Goal: Task Accomplishment & Management: Complete application form

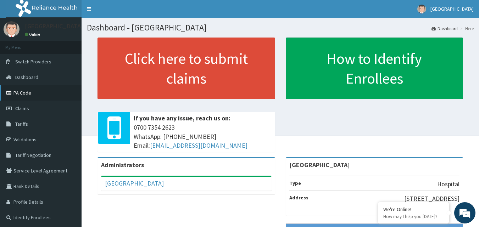
click at [21, 94] on link "PA Code" at bounding box center [41, 93] width 82 height 16
click at [19, 109] on span "Claims" at bounding box center [22, 108] width 14 height 6
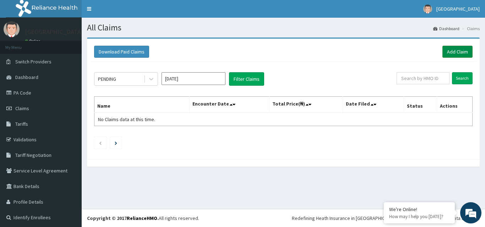
click at [454, 54] on link "Add Claim" at bounding box center [457, 52] width 30 height 12
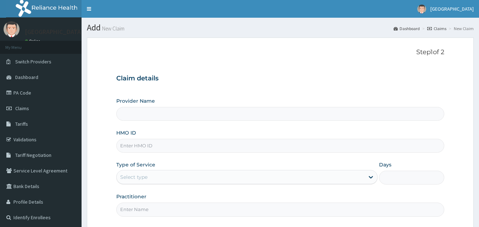
click at [163, 146] on input "HMO ID" at bounding box center [280, 146] width 329 height 14
type input "[GEOGRAPHIC_DATA]"
paste input "ekw/10035/a"
type input "EKW/10035/A"
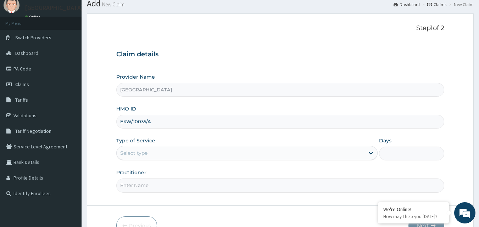
scroll to position [35, 0]
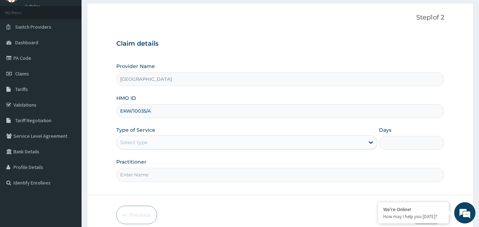
click at [270, 146] on div "Select type" at bounding box center [241, 142] width 248 height 11
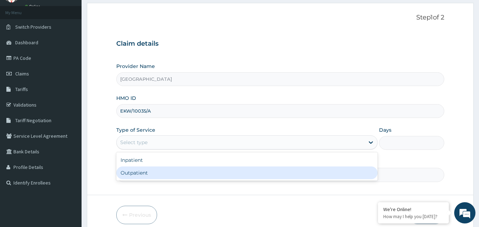
click at [219, 175] on div "Outpatient" at bounding box center [247, 173] width 262 height 13
type input "1"
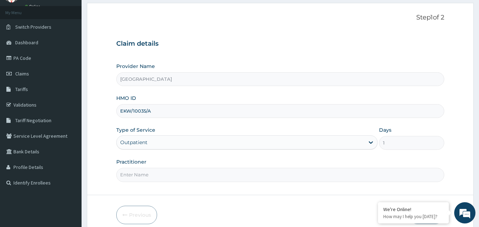
click at [204, 176] on input "Practitioner" at bounding box center [280, 175] width 329 height 14
type input "DR TAGBO"
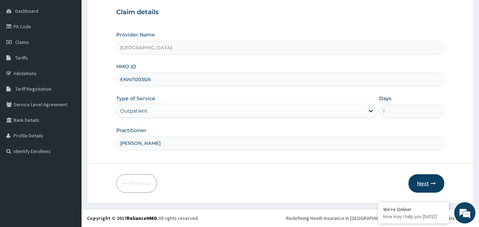
click at [429, 182] on button "Next" at bounding box center [427, 184] width 36 height 18
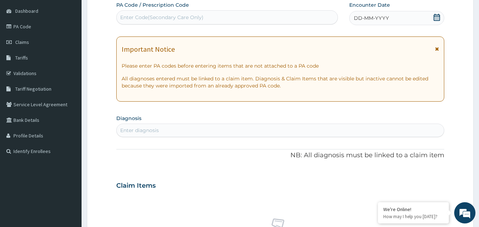
click at [202, 15] on div "Enter Code(Secondary Care Only)" at bounding box center [161, 17] width 83 height 7
type input "PA/87FF89"
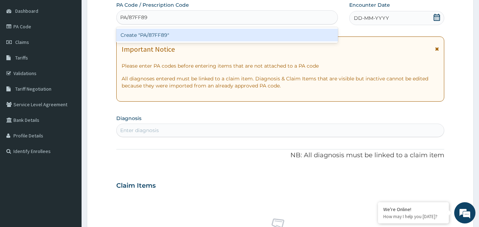
click at [174, 34] on div "Create "PA/87FF89"" at bounding box center [227, 35] width 222 height 13
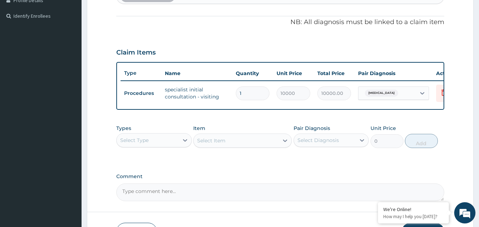
scroll to position [256, 0]
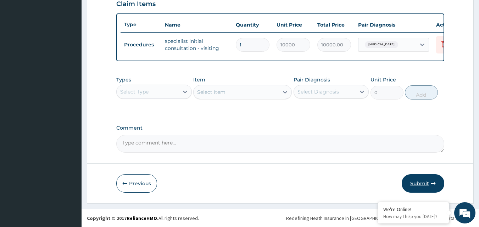
click at [428, 183] on button "Submit" at bounding box center [423, 184] width 43 height 18
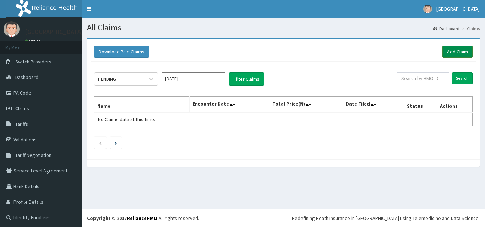
click at [455, 54] on link "Add Claim" at bounding box center [457, 52] width 30 height 12
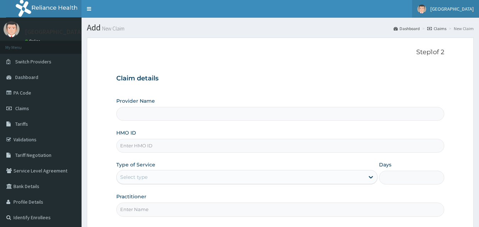
type input "[GEOGRAPHIC_DATA]"
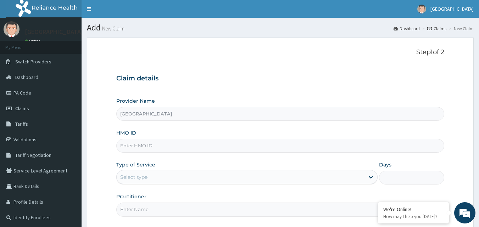
click at [185, 150] on input "HMO ID" at bounding box center [280, 146] width 329 height 14
paste input "ekw/10035/a"
type input "EKW/10035/A"
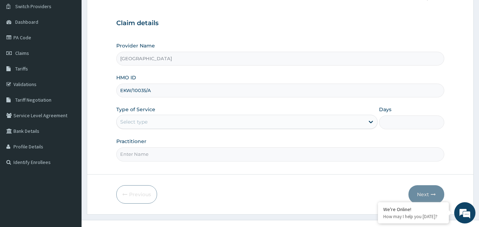
scroll to position [66, 0]
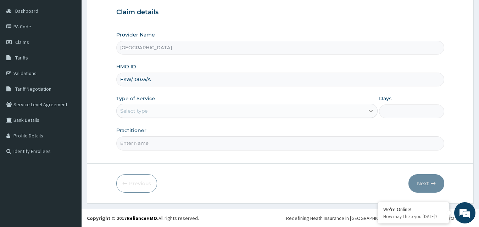
click at [368, 114] on icon at bounding box center [371, 111] width 7 height 7
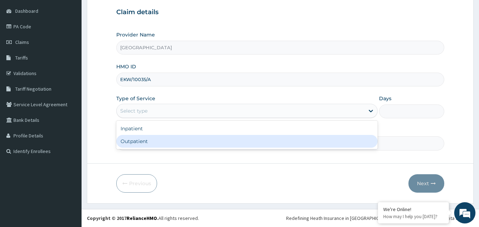
click at [221, 147] on div "Outpatient" at bounding box center [247, 141] width 262 height 13
type input "1"
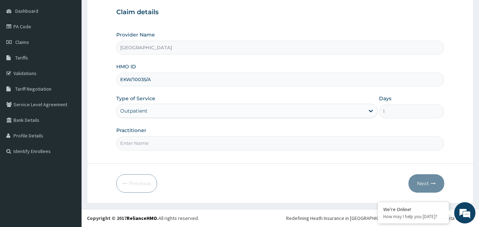
click at [214, 155] on form "Step 1 of 2 Claim details Provider Name EASTERN NIGERIAN MEDICAL CENTRE HMO ID …" at bounding box center [280, 87] width 387 height 233
click at [208, 146] on input "Practitioner" at bounding box center [280, 144] width 329 height 14
type input "DR OKAFOR"
click at [422, 182] on button "Next" at bounding box center [427, 184] width 36 height 18
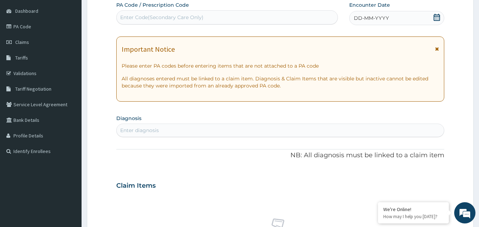
click at [250, 17] on div "Enter Code(Secondary Care Only)" at bounding box center [227, 17] width 221 height 11
type input "PA/AAF86C"
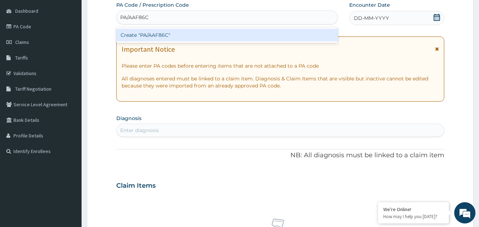
click at [221, 37] on div "Create "PA/AAF86C"" at bounding box center [227, 35] width 222 height 13
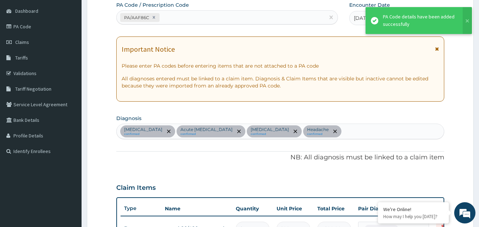
scroll to position [255, 0]
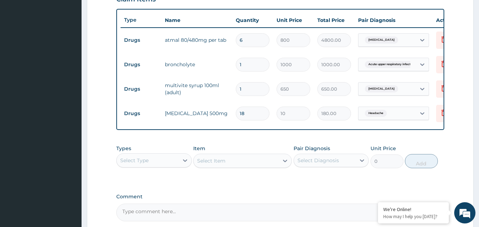
click at [172, 166] on div "Select Type" at bounding box center [148, 160] width 62 height 11
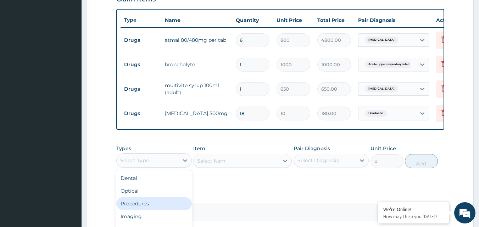
click at [142, 210] on div "Procedures" at bounding box center [154, 204] width 76 height 13
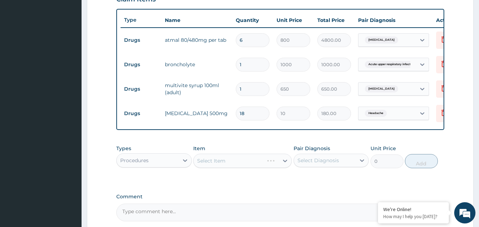
click at [250, 166] on div "Select Item" at bounding box center [242, 161] width 99 height 14
click at [279, 166] on div "Select Item" at bounding box center [242, 161] width 99 height 14
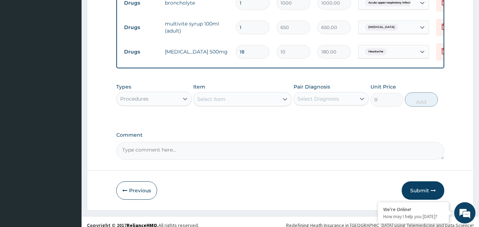
scroll to position [322, 0]
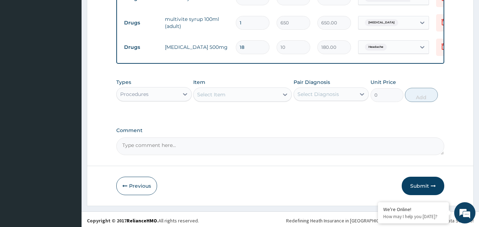
click at [268, 100] on div "Select Item" at bounding box center [236, 94] width 85 height 11
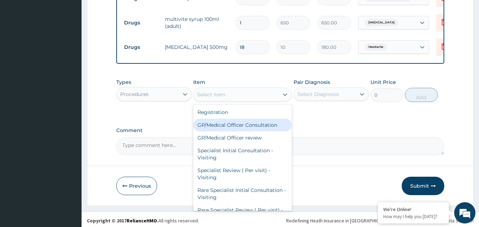
click at [247, 132] on div "GP/Medical Officer Consultation" at bounding box center [242, 125] width 99 height 13
type input "2000"
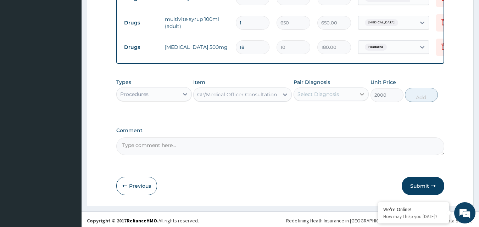
click at [357, 99] on div at bounding box center [362, 94] width 13 height 13
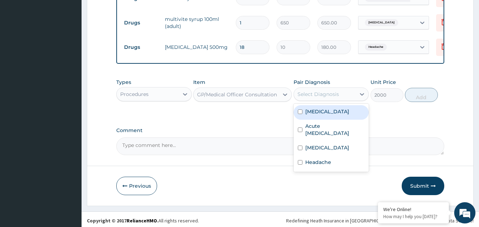
click at [306, 115] on label "Malaria" at bounding box center [328, 111] width 44 height 7
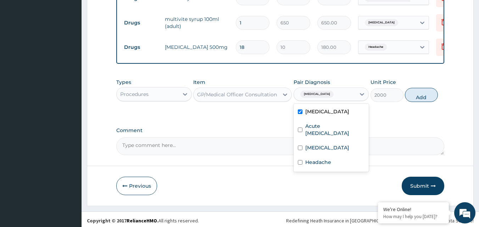
checkbox input "true"
click at [425, 102] on button "Add" at bounding box center [421, 95] width 33 height 14
type input "0"
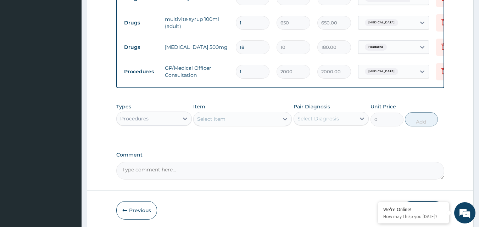
scroll to position [354, 0]
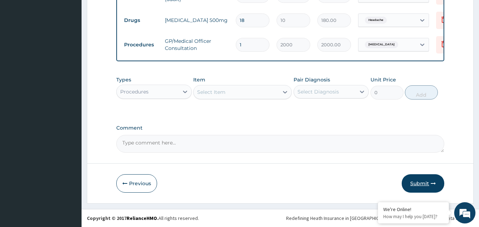
click at [423, 185] on button "Submit" at bounding box center [423, 184] width 43 height 18
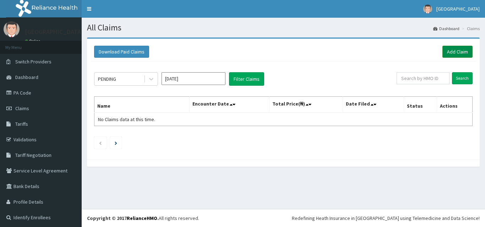
click at [449, 54] on link "Add Claim" at bounding box center [457, 52] width 30 height 12
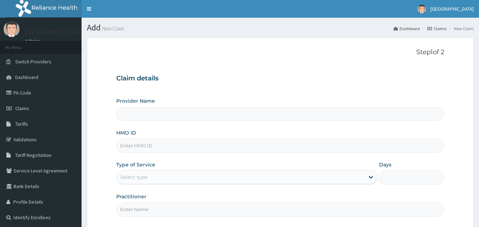
drag, startPoint x: 0, startPoint y: 0, endPoint x: 136, endPoint y: 145, distance: 198.6
drag, startPoint x: 136, startPoint y: 145, endPoint x: 174, endPoint y: 150, distance: 37.9
click at [174, 150] on input "HMO ID" at bounding box center [280, 146] width 329 height 14
click at [149, 148] on input "HMO ID" at bounding box center [280, 146] width 329 height 14
type input "[GEOGRAPHIC_DATA]"
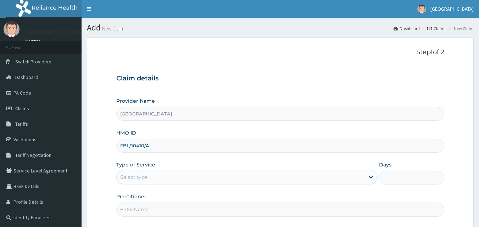
type input "FBL/10410/A"
click at [353, 180] on div "Select type" at bounding box center [241, 177] width 248 height 11
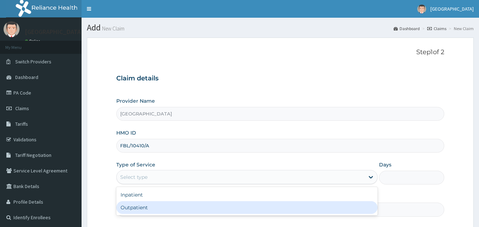
click at [148, 208] on div "Outpatient" at bounding box center [247, 208] width 262 height 13
type input "1"
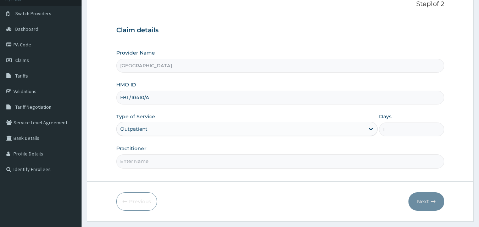
scroll to position [65, 0]
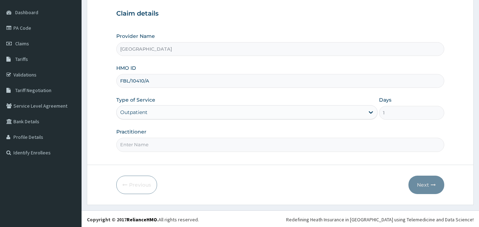
drag, startPoint x: 303, startPoint y: 149, endPoint x: 175, endPoint y: 142, distance: 128.3
click at [175, 142] on input "Practitioner" at bounding box center [280, 145] width 329 height 14
click at [168, 144] on input "Practitioner" at bounding box center [280, 145] width 329 height 14
type input "DR NJOKU"
click at [428, 187] on button "Next" at bounding box center [427, 185] width 36 height 18
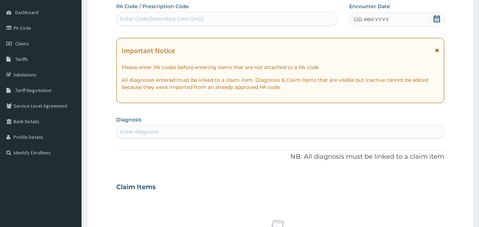
click at [428, 187] on div "Claim Items" at bounding box center [280, 186] width 329 height 18
click at [290, 72] on div "PA Code / Prescription Code Enter Code(Secondary Care Only) Encounter Date DD-M…" at bounding box center [280, 186] width 329 height 367
click at [177, 15] on div "Enter Code(Secondary Care Only)" at bounding box center [227, 18] width 221 height 11
drag, startPoint x: 177, startPoint y: 15, endPoint x: 24, endPoint y: -31, distance: 159.9
click at [24, 0] on html "R EL Toggle navigation EASTERN NIGERIAN MEDICAL CENTRE EASTERN NIGERIAN MEDICAL…" at bounding box center [239, 190] width 479 height 510
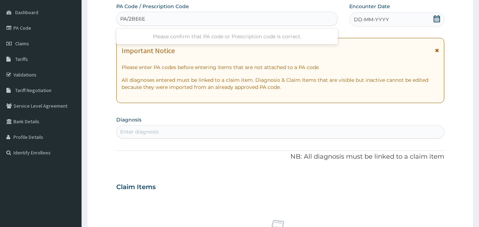
type input "PA/2BE6E2"
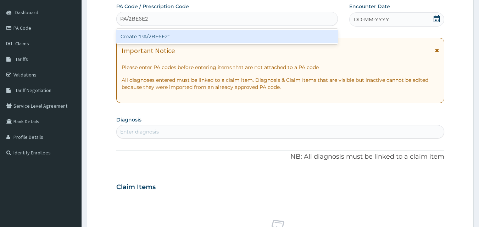
click at [144, 39] on div "Create "PA/2BE6E2"" at bounding box center [227, 36] width 222 height 13
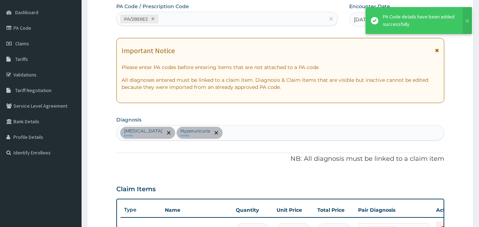
scroll to position [206, 0]
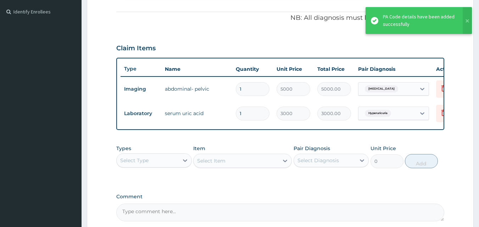
click at [172, 166] on div "Select Type" at bounding box center [148, 160] width 62 height 11
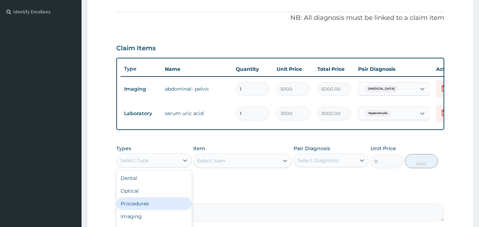
click at [140, 208] on div "Procedures" at bounding box center [154, 204] width 76 height 13
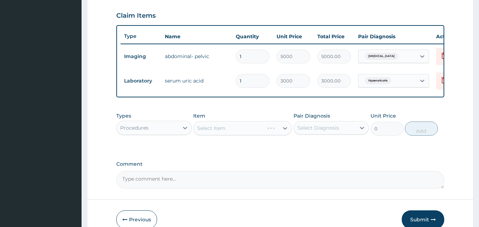
scroll to position [257, 0]
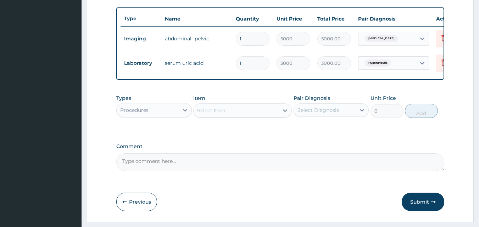
click at [276, 116] on div "Select Item" at bounding box center [236, 110] width 85 height 11
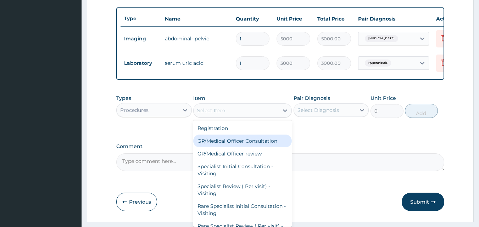
click at [241, 146] on div "GP/Medical Officer Consultation" at bounding box center [242, 141] width 99 height 13
type input "2000"
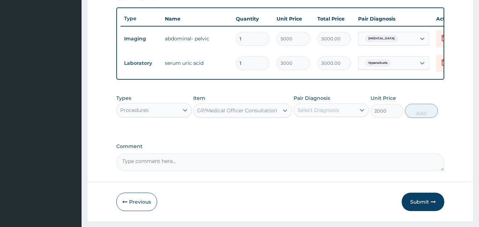
click at [337, 114] on div "Select Diagnosis" at bounding box center [319, 110] width 42 height 7
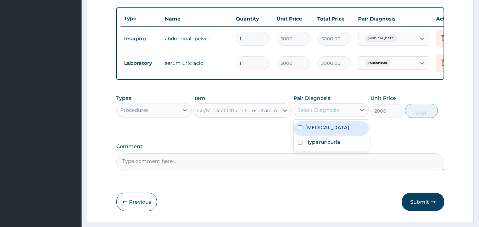
click at [317, 131] on label "Chronic pain" at bounding box center [328, 127] width 44 height 7
checkbox input "true"
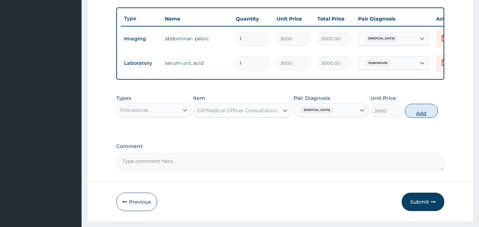
click at [420, 118] on button "Add" at bounding box center [421, 111] width 33 height 14
type input "0"
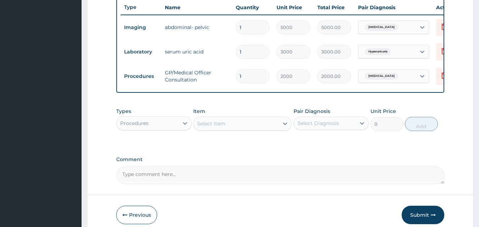
scroll to position [305, 0]
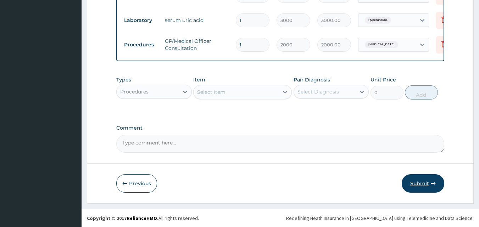
click at [416, 183] on button "Submit" at bounding box center [423, 184] width 43 height 18
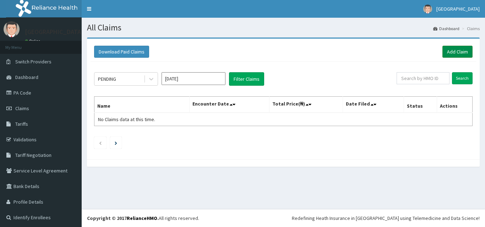
click at [443, 50] on link "Add Claim" at bounding box center [457, 52] width 30 height 12
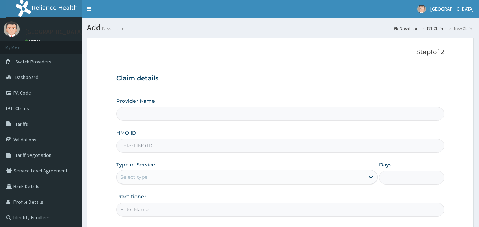
type input "[GEOGRAPHIC_DATA]"
type input "SFA/15798/A"
click at [165, 177] on div "Select type" at bounding box center [241, 177] width 248 height 11
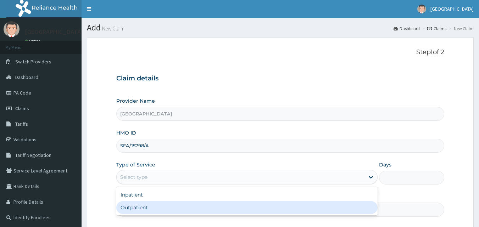
click at [148, 206] on div "Outpatient" at bounding box center [247, 208] width 262 height 13
type input "1"
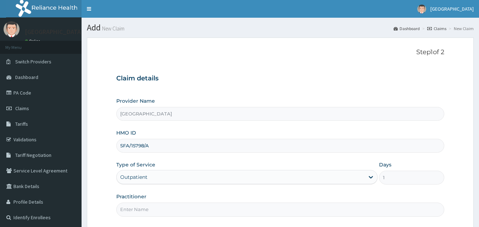
scroll to position [66, 0]
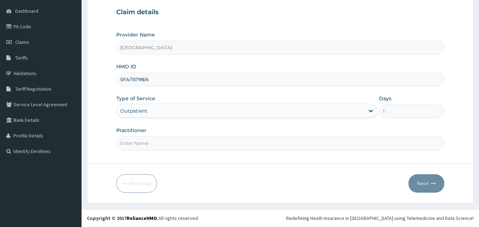
click at [261, 142] on input "Practitioner" at bounding box center [280, 144] width 329 height 14
type input "DR OKAFOR"
click at [419, 183] on button "Next" at bounding box center [427, 184] width 36 height 18
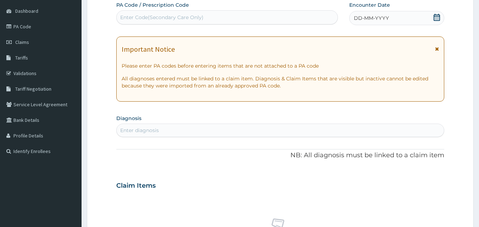
click at [170, 18] on div "Enter Code(Secondary Care Only)" at bounding box center [161, 17] width 83 height 7
type input "PA/909964"
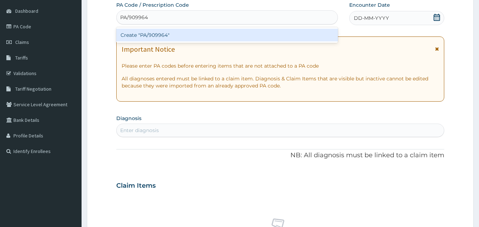
click at [161, 31] on div "Create "PA/909964"" at bounding box center [227, 35] width 222 height 13
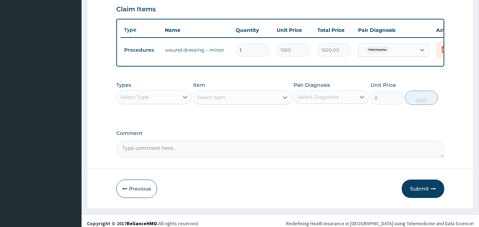
scroll to position [256, 0]
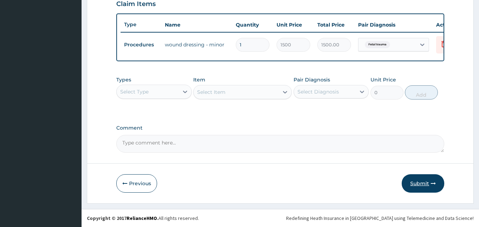
click at [416, 186] on button "Submit" at bounding box center [423, 184] width 43 height 18
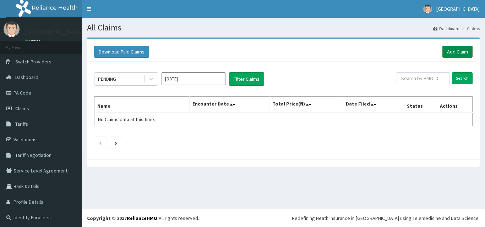
click at [446, 55] on link "Add Claim" at bounding box center [457, 52] width 30 height 12
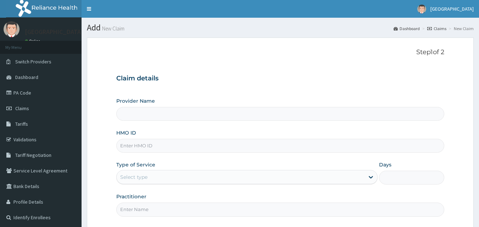
click at [159, 145] on input "HMO ID" at bounding box center [280, 146] width 329 height 14
type input "[GEOGRAPHIC_DATA]"
paste input "SFA/15798/A"
type input "SFA/15798/A"
click at [241, 176] on div "Select type" at bounding box center [241, 177] width 248 height 11
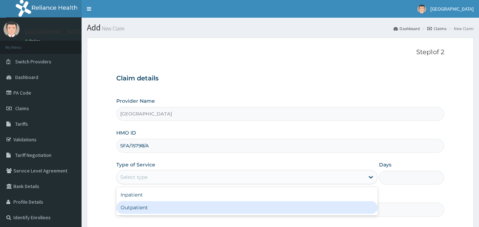
click at [180, 209] on div "Outpatient" at bounding box center [247, 208] width 262 height 13
type input "1"
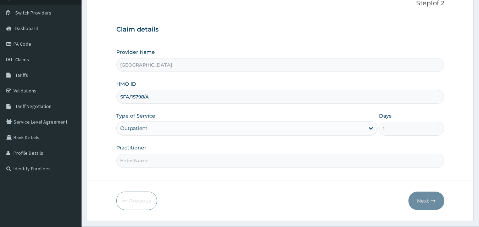
scroll to position [50, 0]
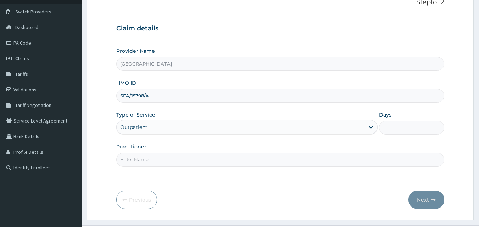
click at [284, 158] on input "Practitioner" at bounding box center [280, 160] width 329 height 14
type input "[PERSON_NAME]"
click at [429, 199] on button "Next" at bounding box center [427, 200] width 36 height 18
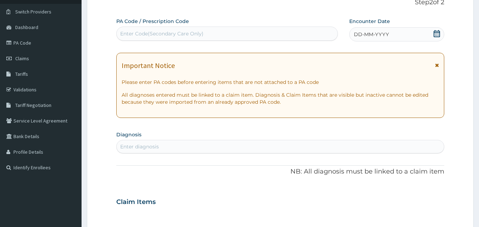
click at [243, 35] on div "Enter Code(Secondary Care Only)" at bounding box center [227, 33] width 221 height 11
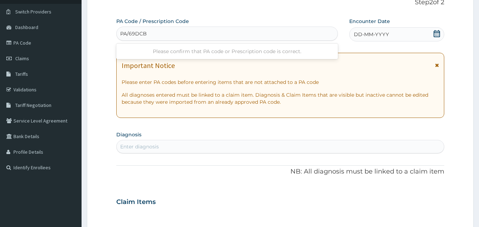
type input "PA/69DCB5"
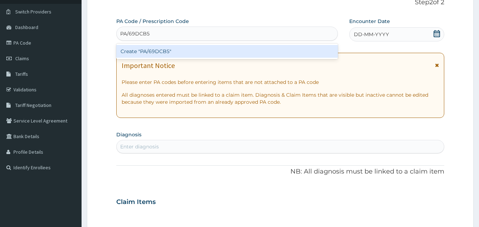
click at [233, 45] on div "Create "PA/69DCB5"" at bounding box center [227, 52] width 222 height 16
click at [231, 48] on div "Create "PA/69DCB5"" at bounding box center [227, 51] width 222 height 13
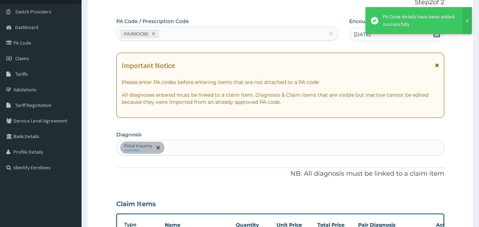
scroll to position [206, 0]
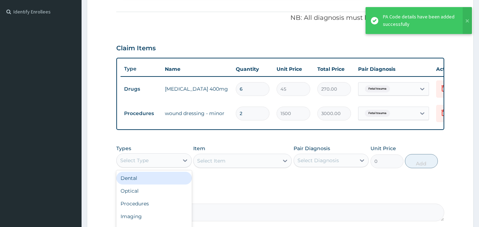
click at [176, 165] on div "Select Type" at bounding box center [148, 160] width 62 height 11
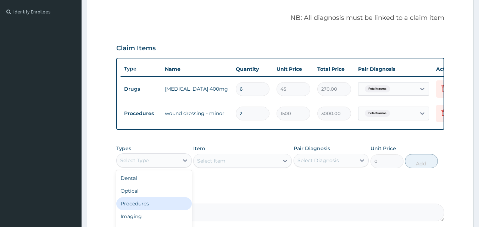
click at [138, 208] on div "Procedures" at bounding box center [154, 204] width 76 height 13
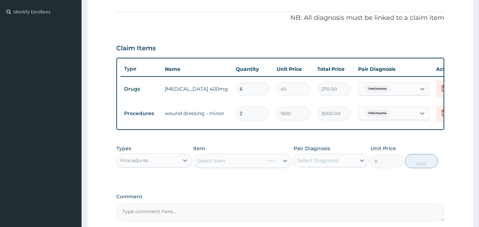
click at [265, 168] on div "Select Item" at bounding box center [242, 161] width 99 height 14
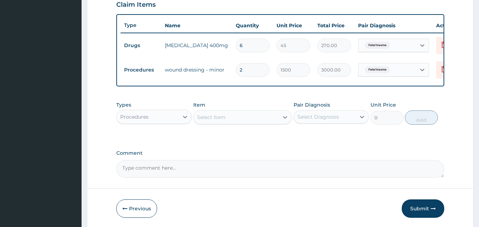
scroll to position [252, 0]
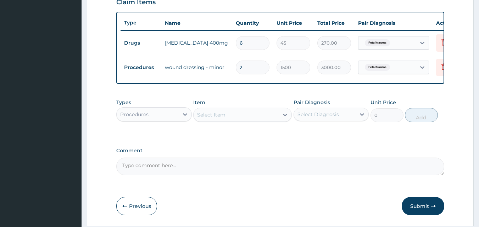
click at [277, 120] on div "Select Item" at bounding box center [236, 114] width 85 height 11
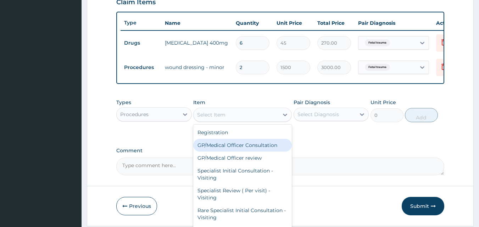
click at [242, 152] on div "GP/Medical Officer Consultation" at bounding box center [242, 145] width 99 height 13
type input "2000"
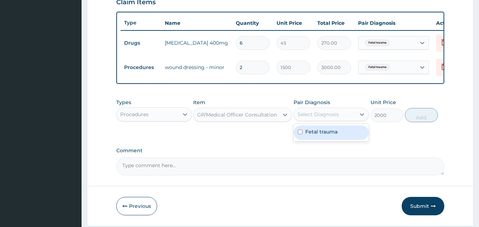
click at [335, 118] on div "Select Diagnosis" at bounding box center [319, 114] width 42 height 7
click at [317, 136] on label "Fetal trauma" at bounding box center [322, 131] width 32 height 7
checkbox input "true"
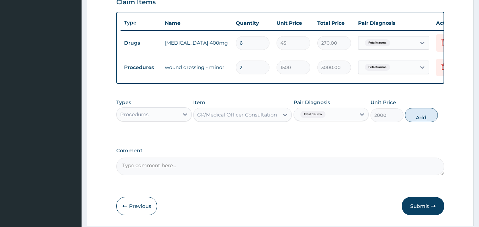
click at [418, 122] on button "Add" at bounding box center [421, 115] width 33 height 14
type input "0"
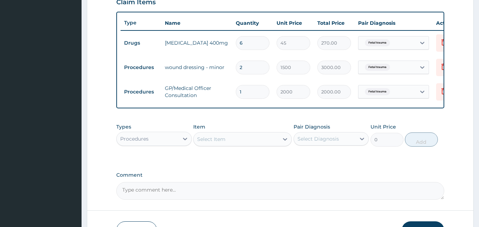
scroll to position [305, 0]
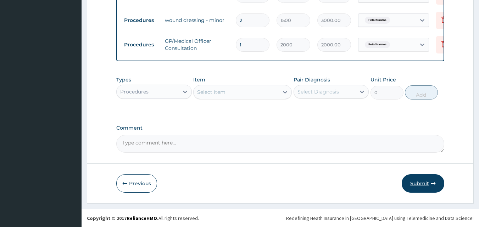
click at [418, 186] on button "Submit" at bounding box center [423, 184] width 43 height 18
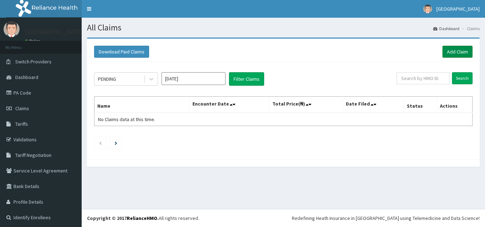
click at [452, 50] on link "Add Claim" at bounding box center [457, 52] width 30 height 12
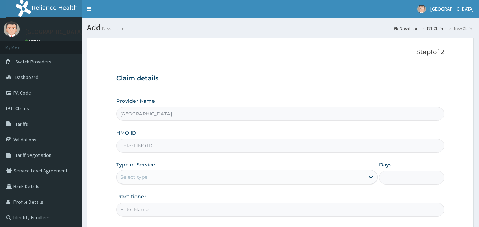
click at [194, 147] on input "HMO ID" at bounding box center [280, 146] width 329 height 14
paste input "TTN/10029/B"
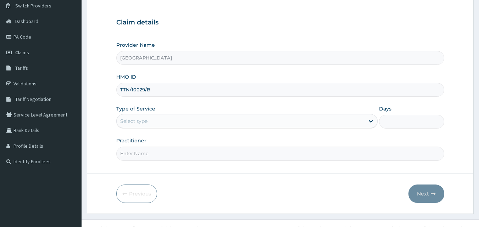
scroll to position [66, 0]
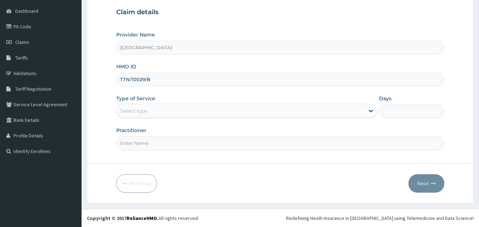
type input "TTN/10029/B"
click at [348, 110] on div "Select type" at bounding box center [241, 110] width 248 height 11
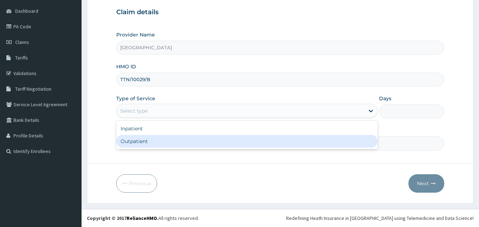
click at [269, 141] on div "Outpatient" at bounding box center [247, 141] width 262 height 13
type input "1"
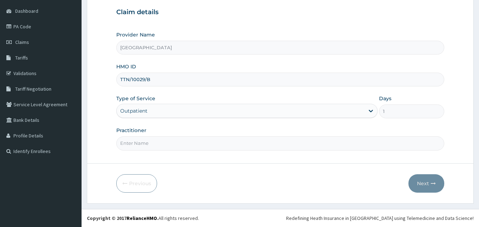
click at [246, 144] on input "Practitioner" at bounding box center [280, 144] width 329 height 14
type input "DR UCHAY"
click at [421, 184] on button "Next" at bounding box center [427, 184] width 36 height 18
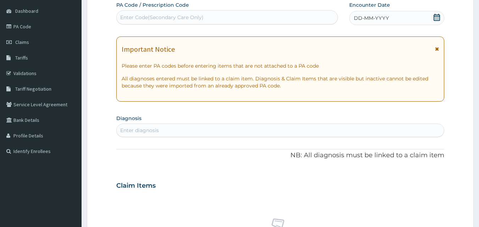
click at [168, 17] on div "Enter Code(Secondary Care Only)" at bounding box center [161, 17] width 83 height 7
type input "PA/778E7F"
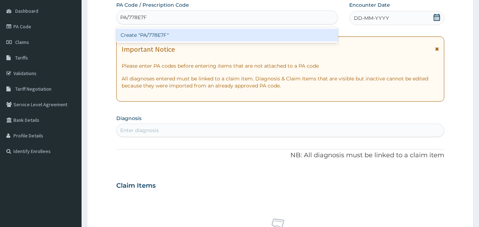
click at [146, 34] on div "Create "PA/778E7F"" at bounding box center [227, 35] width 222 height 13
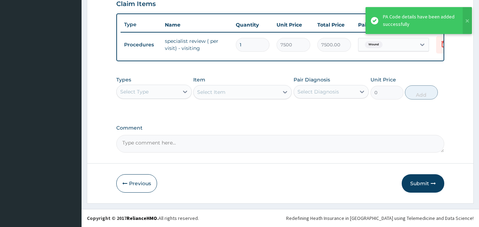
scroll to position [256, 0]
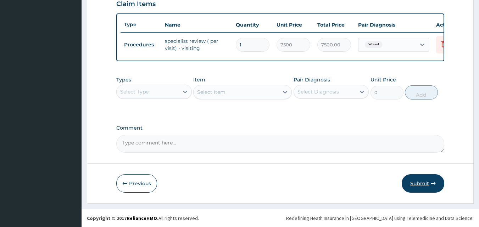
click at [417, 183] on button "Submit" at bounding box center [423, 184] width 43 height 18
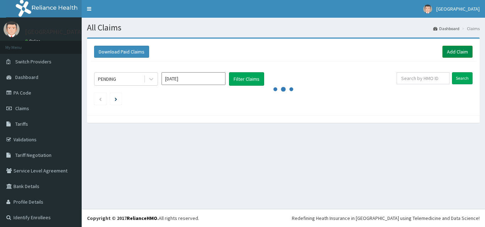
click at [445, 55] on link "Add Claim" at bounding box center [457, 52] width 30 height 12
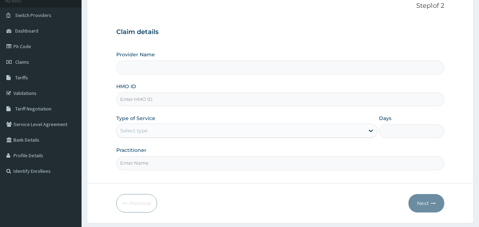
click at [136, 96] on input "HMO ID" at bounding box center [280, 100] width 329 height 14
paste input "sfa/15798/a"
type input "sfa/15798/a"
click at [200, 130] on div "Select type" at bounding box center [241, 130] width 248 height 11
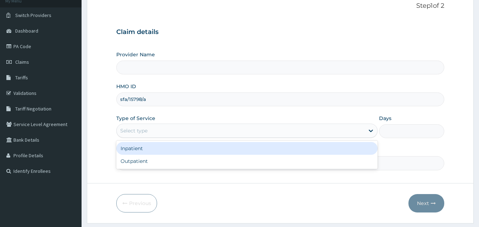
type input "[GEOGRAPHIC_DATA]"
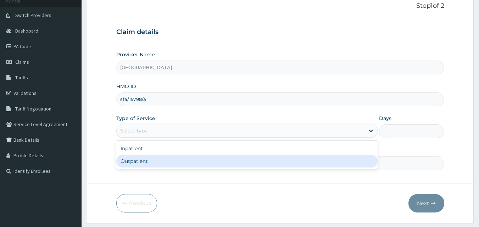
click at [178, 157] on div "Outpatient" at bounding box center [247, 161] width 262 height 13
type input "1"
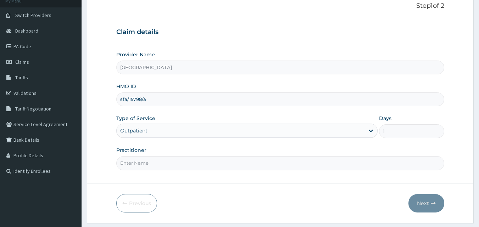
click at [182, 167] on input "Practitioner" at bounding box center [280, 164] width 329 height 14
type input "[PERSON_NAME]"
drag, startPoint x: 441, startPoint y: 212, endPoint x: 429, endPoint y: 202, distance: 16.6
click at [429, 202] on div "Next" at bounding box center [427, 203] width 36 height 18
click at [429, 202] on button "Next" at bounding box center [427, 203] width 36 height 18
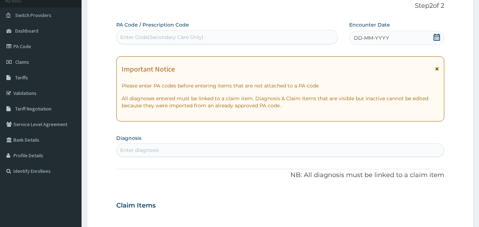
click at [167, 35] on div "Enter Code(Secondary Care Only)" at bounding box center [161, 37] width 83 height 7
type input "PA/A25B66"
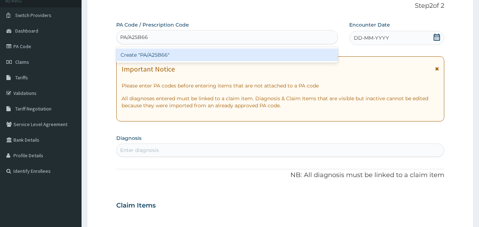
click at [157, 53] on div "Create "PA/A25B66"" at bounding box center [227, 55] width 222 height 13
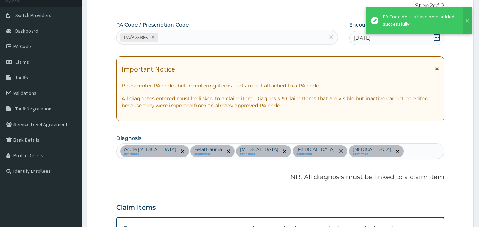
scroll to position [304, 0]
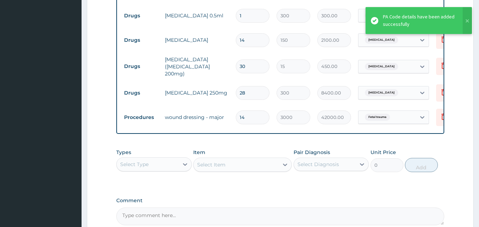
click at [167, 167] on div "Select Type" at bounding box center [148, 164] width 62 height 11
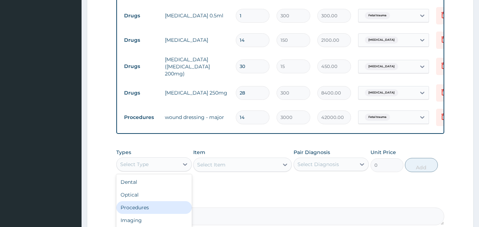
click at [147, 209] on div "Procedures" at bounding box center [154, 208] width 76 height 13
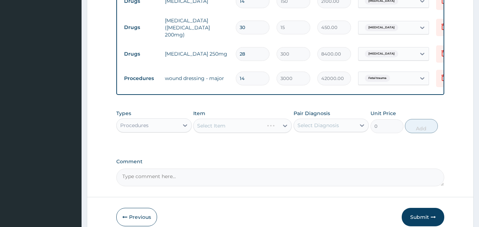
scroll to position [351, 0]
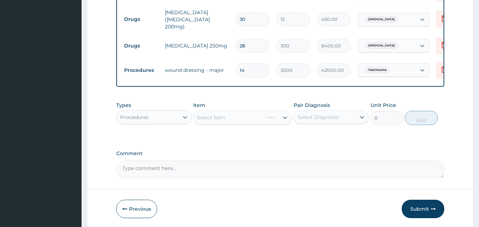
click at [271, 125] on div "Select Item" at bounding box center [242, 118] width 99 height 14
click at [285, 118] on div "Select Item" at bounding box center [242, 118] width 99 height 14
click at [281, 118] on div "Select Item" at bounding box center [242, 118] width 99 height 14
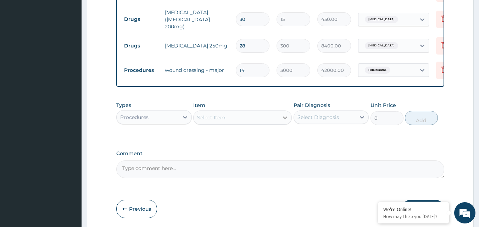
click at [281, 118] on div at bounding box center [285, 117] width 13 height 13
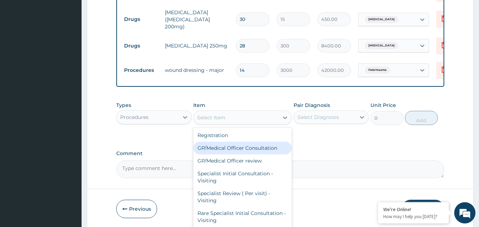
click at [236, 154] on div "GP/Medical Officer Consultation" at bounding box center [242, 148] width 99 height 13
type input "2000"
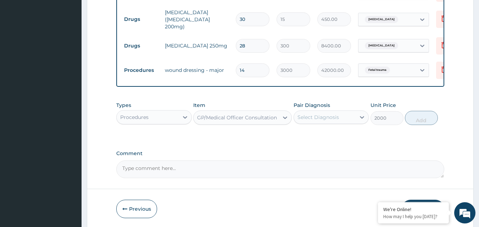
click at [352, 121] on div "Select Diagnosis" at bounding box center [325, 117] width 62 height 11
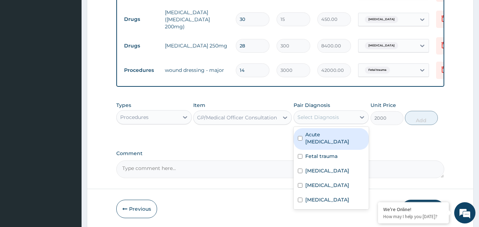
click at [338, 134] on label "Acute [MEDICAL_DATA]" at bounding box center [336, 138] width 60 height 14
checkbox input "true"
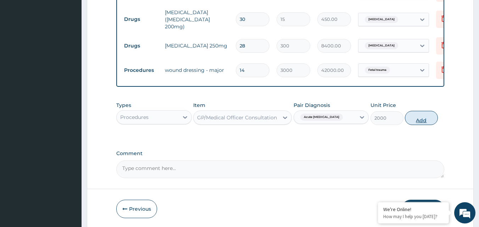
click at [418, 120] on button "Add" at bounding box center [421, 118] width 33 height 14
type input "0"
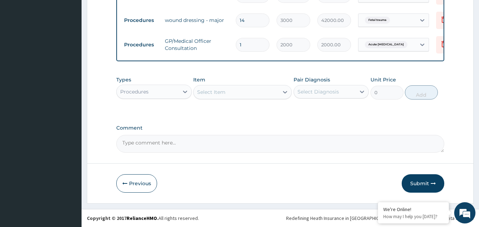
scroll to position [0, 0]
click at [421, 183] on button "Submit" at bounding box center [423, 184] width 43 height 18
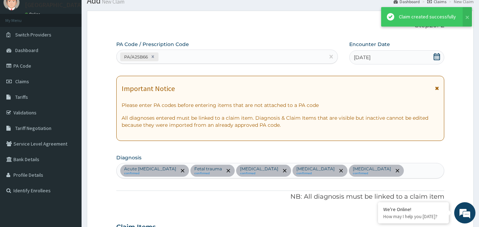
scroll to position [403, 0]
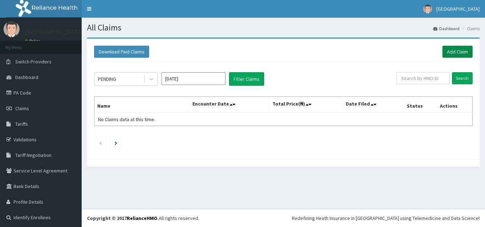
click at [451, 54] on link "Add Claim" at bounding box center [457, 52] width 30 height 12
click at [443, 55] on link "Add Claim" at bounding box center [457, 52] width 30 height 12
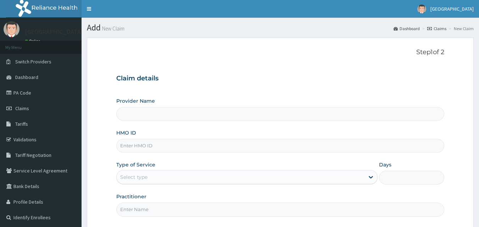
type input "[GEOGRAPHIC_DATA]"
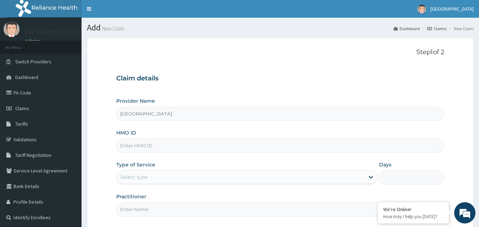
click at [159, 134] on div "HMO ID" at bounding box center [280, 141] width 329 height 23
click at [157, 144] on input "HMO ID" at bounding box center [280, 146] width 329 height 14
paste input "SFA/10420/A"
type input "SFA/10420/A"
click at [355, 180] on div "Select type" at bounding box center [241, 177] width 248 height 11
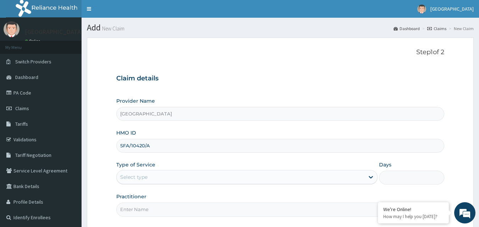
click at [355, 180] on div "Select type" at bounding box center [241, 177] width 248 height 11
click at [180, 173] on div "Select type" at bounding box center [241, 177] width 248 height 11
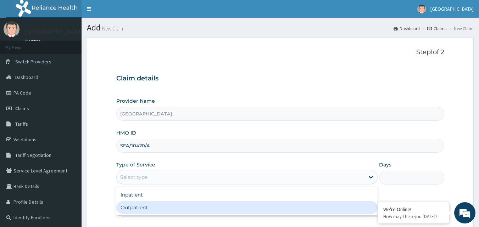
click at [137, 207] on div "Outpatient" at bounding box center [247, 208] width 262 height 13
type input "1"
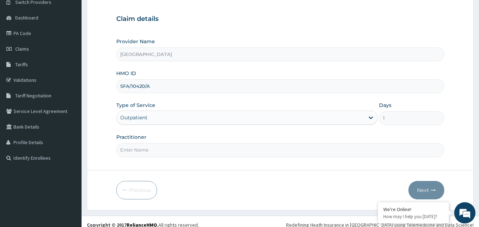
scroll to position [66, 0]
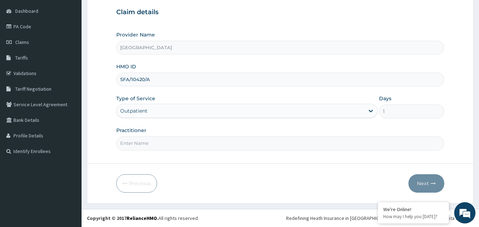
click at [237, 141] on input "Practitioner" at bounding box center [280, 144] width 329 height 14
type input "DR OKAFOR"
click at [425, 185] on button "Next" at bounding box center [427, 184] width 36 height 18
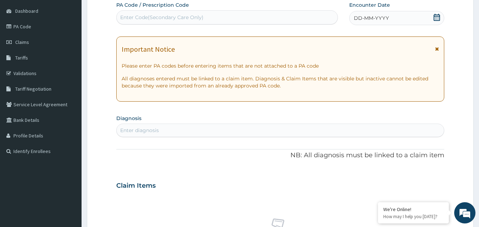
click at [185, 14] on div "Enter Code(Secondary Care Only)" at bounding box center [161, 17] width 83 height 7
type input "PA/D898D0"
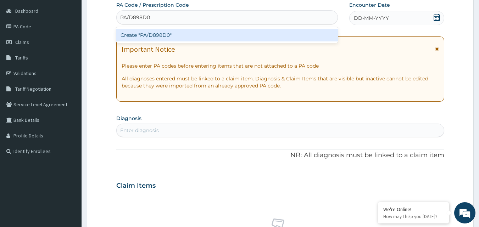
click at [174, 36] on div "Create "PA/D898D0"" at bounding box center [227, 35] width 222 height 13
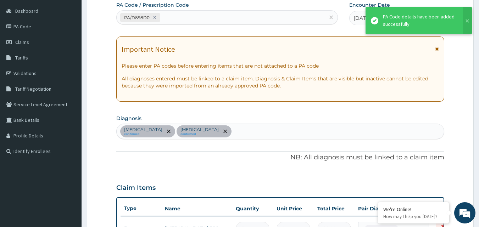
scroll to position [255, 0]
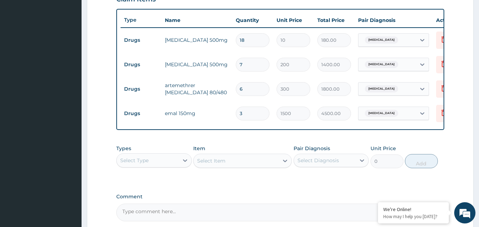
click at [175, 164] on div "Select Type" at bounding box center [148, 160] width 62 height 11
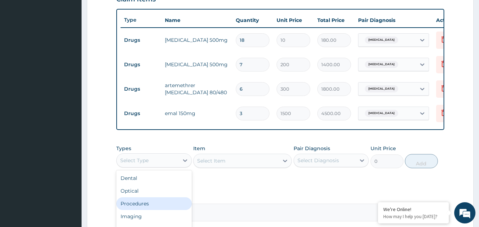
click at [143, 206] on div "Procedures" at bounding box center [154, 204] width 76 height 13
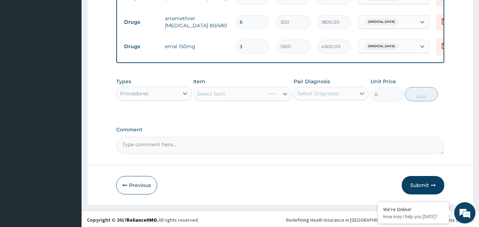
scroll to position [329, 0]
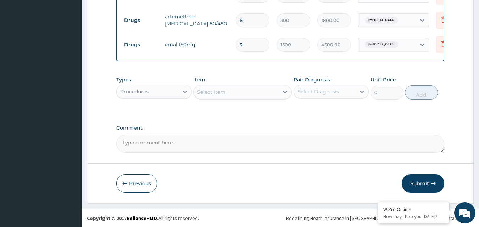
click at [265, 90] on div "Select Item" at bounding box center [236, 92] width 85 height 11
click at [265, 95] on div "Select Item" at bounding box center [236, 92] width 85 height 11
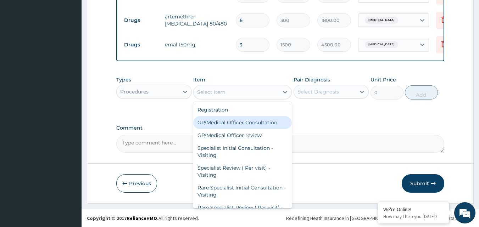
click at [250, 124] on div "GP/Medical Officer Consultation" at bounding box center [242, 122] width 99 height 13
type input "2000"
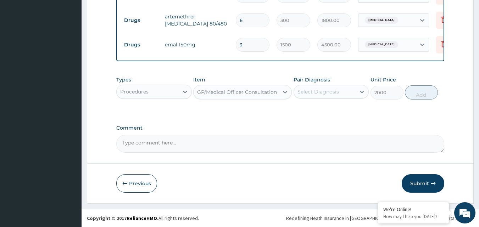
click at [329, 90] on div "Select Diagnosis" at bounding box center [319, 91] width 42 height 7
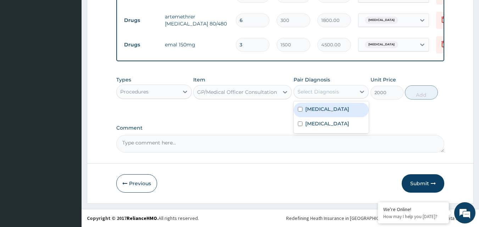
click at [315, 113] on div "Malaria" at bounding box center [332, 110] width 76 height 15
checkbox input "true"
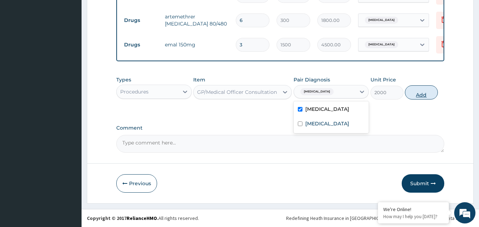
click at [419, 94] on button "Add" at bounding box center [421, 93] width 33 height 14
type input "0"
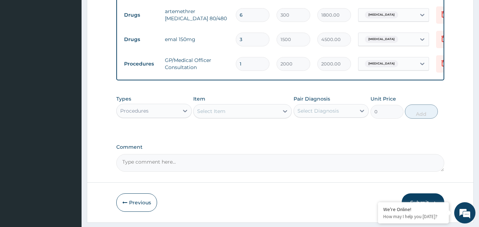
scroll to position [354, 0]
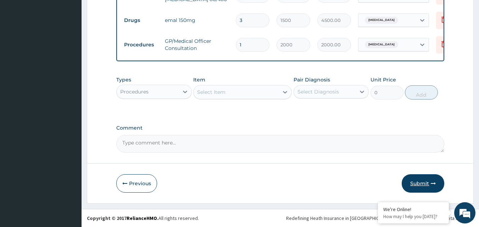
click at [417, 182] on button "Submit" at bounding box center [423, 184] width 43 height 18
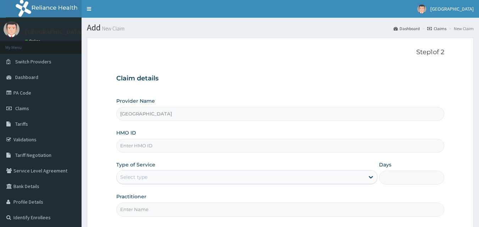
click at [174, 149] on input "HMO ID" at bounding box center [280, 146] width 329 height 14
paste input "sfa/11251/a"
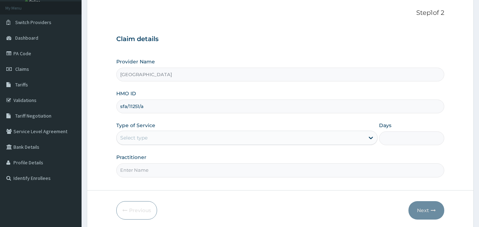
scroll to position [66, 0]
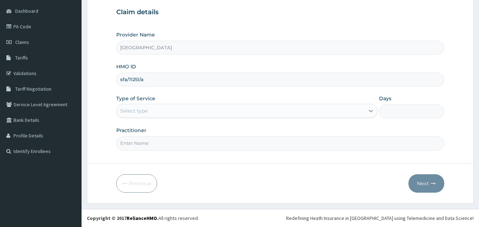
type input "sfa/11251/a"
click at [368, 114] on icon at bounding box center [371, 111] width 7 height 7
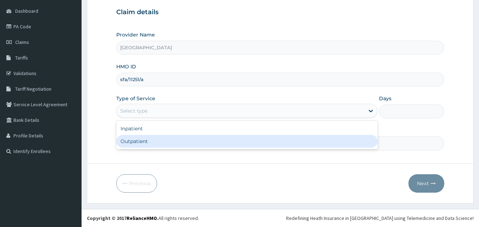
click at [325, 142] on div "Outpatient" at bounding box center [247, 141] width 262 height 13
type input "1"
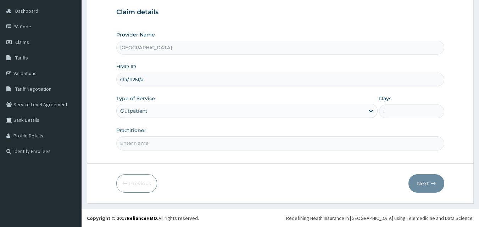
click at [309, 154] on form "Step 1 of 2 Claim details Provider Name EASTERN NIGERIAN MEDICAL CENTRE HMO ID …" at bounding box center [280, 87] width 387 height 233
click at [264, 145] on input "Practitioner" at bounding box center [280, 144] width 329 height 14
type input "DR [PERSON_NAME]"
click at [423, 183] on button "Next" at bounding box center [427, 184] width 36 height 18
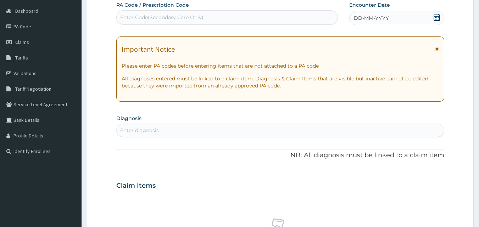
click at [283, 19] on div "Enter Code(Secondary Care Only)" at bounding box center [227, 17] width 221 height 11
type input "O"
type input "PA/411B4D"
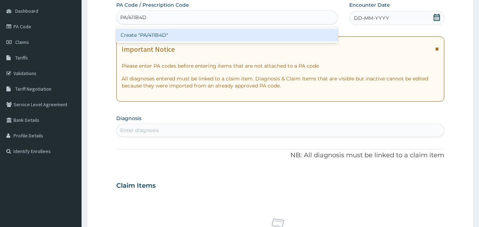
click at [266, 32] on div "Create "PA/411B4D"" at bounding box center [227, 35] width 222 height 13
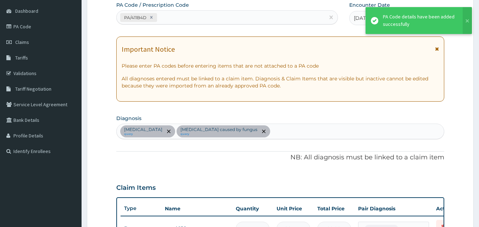
scroll to position [280, 0]
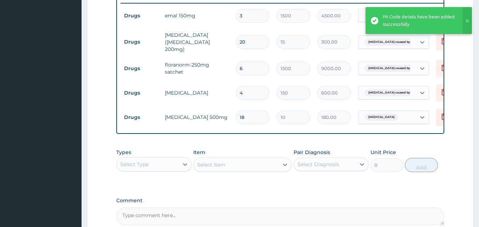
click at [171, 164] on div "Select Type" at bounding box center [148, 164] width 62 height 11
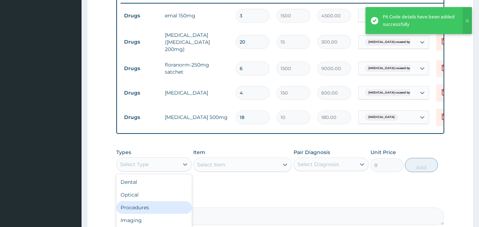
click at [140, 209] on div "Procedures" at bounding box center [154, 208] width 76 height 13
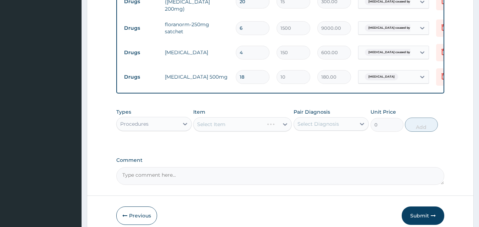
scroll to position [354, 0]
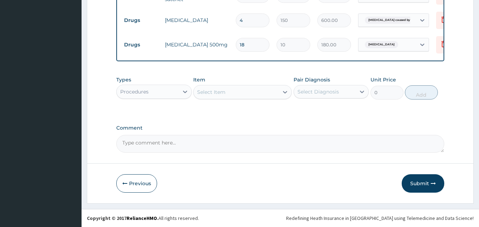
click at [279, 94] on div "Select Item" at bounding box center [236, 92] width 85 height 11
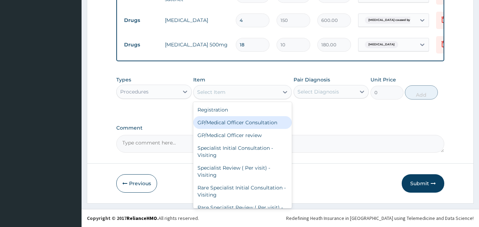
click at [259, 126] on div "GP/Medical Officer Consultation" at bounding box center [242, 122] width 99 height 13
type input "2000"
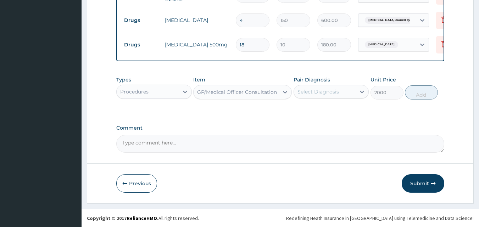
click at [342, 88] on div "Select Diagnosis" at bounding box center [325, 91] width 62 height 11
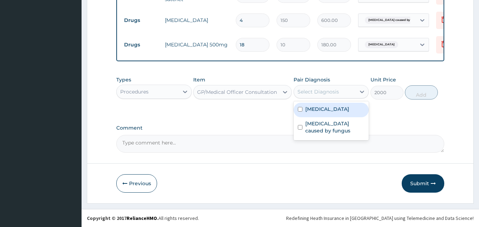
click at [334, 108] on div "Malaria" at bounding box center [332, 110] width 76 height 15
checkbox input "true"
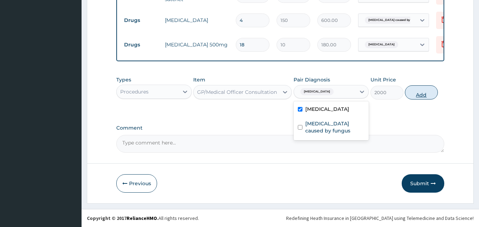
click at [424, 92] on button "Add" at bounding box center [421, 93] width 33 height 14
type input "0"
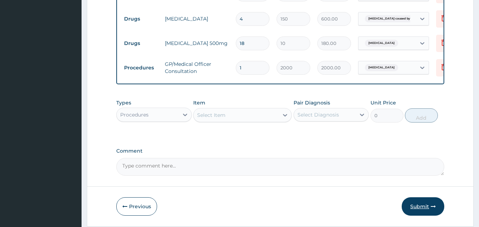
click at [418, 207] on button "Submit" at bounding box center [423, 207] width 43 height 18
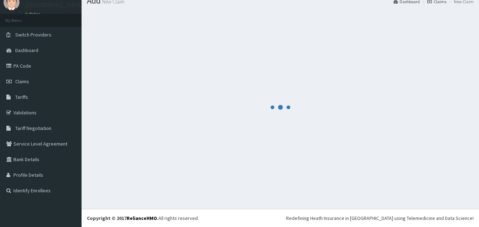
scroll to position [27, 0]
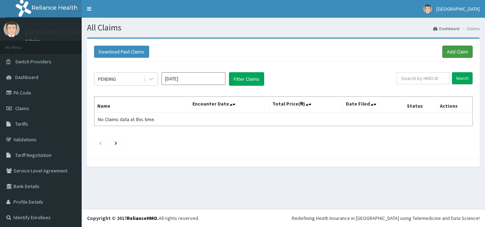
click at [449, 52] on link "Add Claim" at bounding box center [457, 52] width 30 height 12
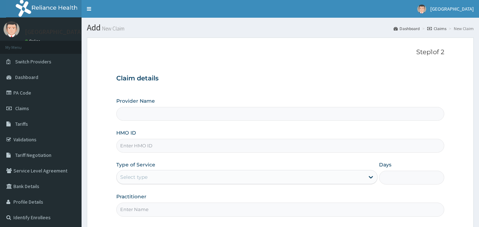
click at [147, 146] on input "HMO ID" at bounding box center [280, 146] width 329 height 14
type input "[GEOGRAPHIC_DATA]"
paste input "TTN/10029/A"
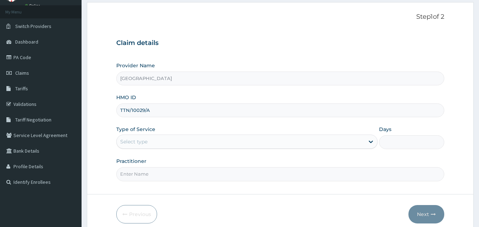
scroll to position [66, 0]
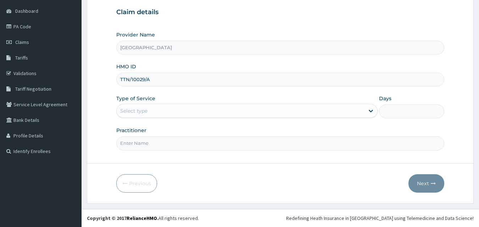
type input "TTN/10029/A"
click at [339, 113] on div "Select type" at bounding box center [241, 110] width 248 height 11
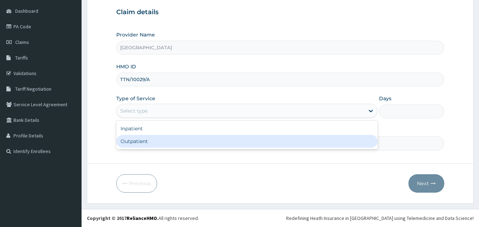
click at [219, 141] on div "Outpatient" at bounding box center [247, 141] width 262 height 13
type input "1"
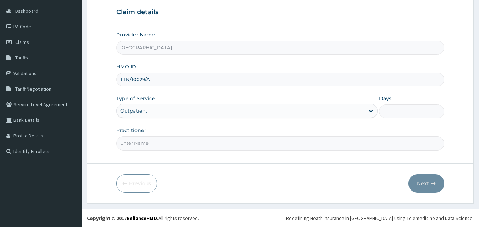
click at [225, 143] on input "Practitioner" at bounding box center [280, 144] width 329 height 14
type input "DR [PERSON_NAME]"
click at [424, 184] on button "Next" at bounding box center [427, 184] width 36 height 18
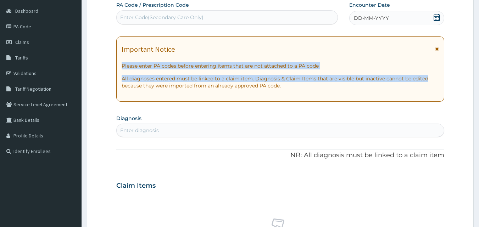
drag, startPoint x: 476, startPoint y: 77, endPoint x: 263, endPoint y: 36, distance: 216.6
click at [263, 36] on section "Step 2 of 2 PA Code / Prescription Code Enter Code(Secondary Care Only) Encount…" at bounding box center [281, 195] width 398 height 459
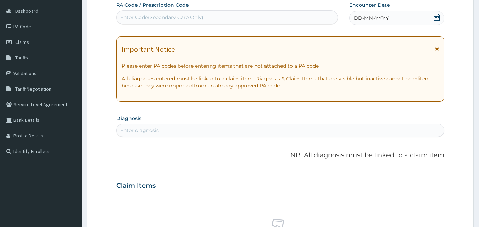
click at [237, 16] on div "Enter Code(Secondary Care Only)" at bounding box center [227, 17] width 221 height 11
drag, startPoint x: 237, startPoint y: 16, endPoint x: 191, endPoint y: 16, distance: 45.8
click at [191, 16] on div "Enter Code(Secondary Care Only)" at bounding box center [161, 17] width 83 height 7
type input "PA/B8DA5C"
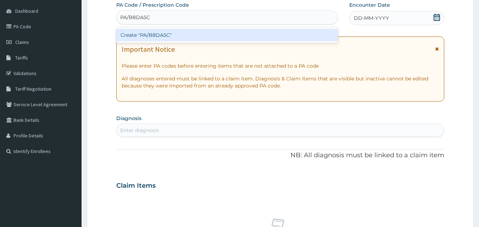
click at [174, 38] on div "Create "PA/B8DA5C"" at bounding box center [227, 35] width 222 height 13
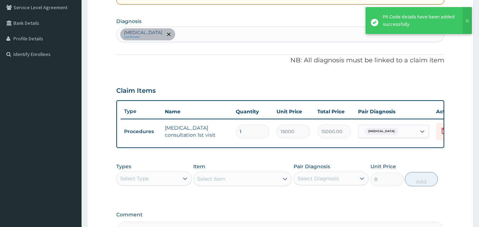
scroll to position [256, 0]
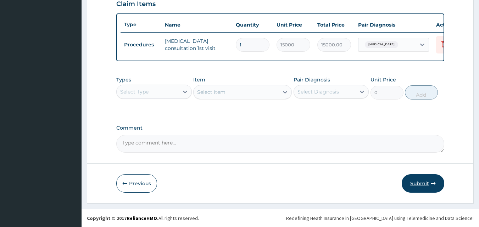
click at [422, 185] on button "Submit" at bounding box center [423, 184] width 43 height 18
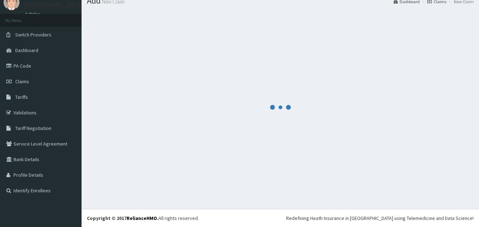
scroll to position [27, 0]
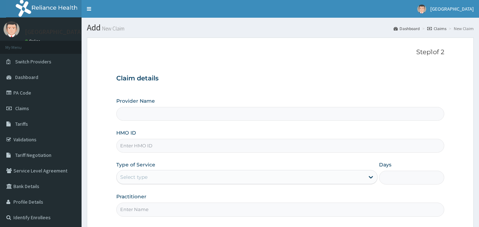
type input "SFA/13387/A"
type input "[GEOGRAPHIC_DATA]"
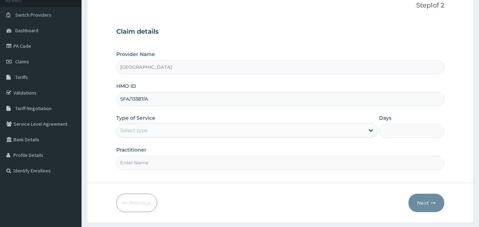
scroll to position [66, 0]
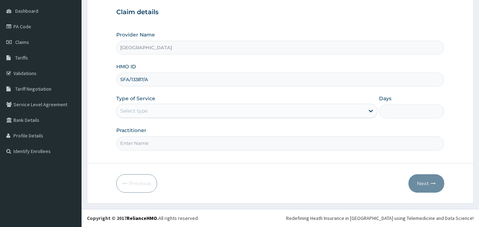
type input "SFA/13387/A"
click at [351, 110] on div "Select type" at bounding box center [241, 110] width 248 height 11
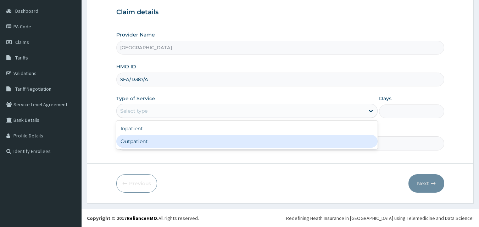
click at [286, 141] on div "Outpatient" at bounding box center [247, 141] width 262 height 13
type input "1"
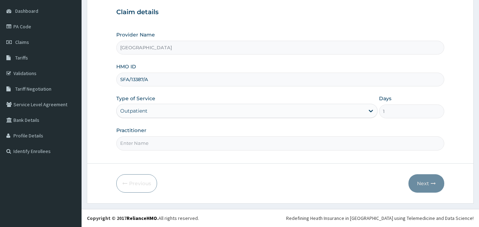
click at [268, 148] on input "Practitioner" at bounding box center [280, 144] width 329 height 14
type input "DR [PERSON_NAME]"
click at [429, 182] on button "Next" at bounding box center [427, 184] width 36 height 18
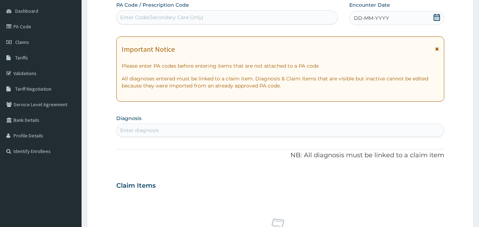
click at [201, 18] on div "Enter Code(Secondary Care Only)" at bounding box center [161, 17] width 83 height 7
type input "PA/9EA76C"
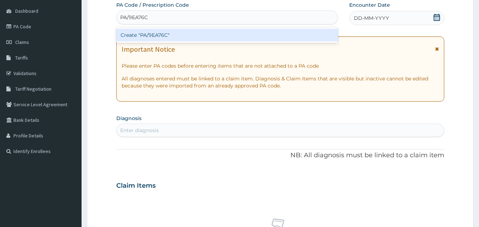
click at [182, 36] on div "Create "PA/9EA76C"" at bounding box center [227, 35] width 222 height 13
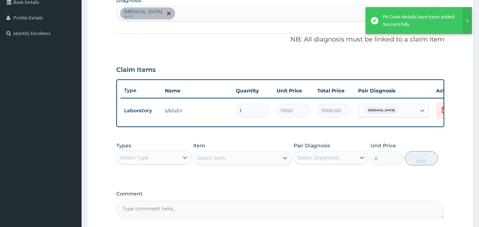
scroll to position [193, 0]
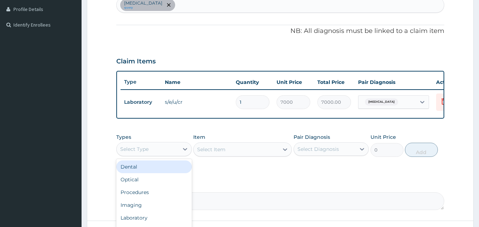
click at [179, 153] on div "Select Type" at bounding box center [148, 149] width 62 height 11
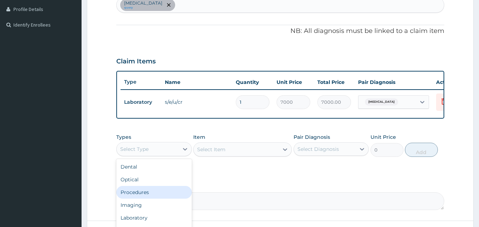
click at [154, 199] on div "Procedures" at bounding box center [154, 192] width 76 height 13
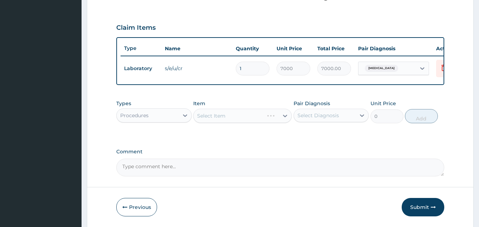
scroll to position [256, 0]
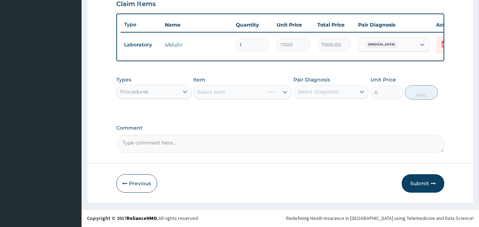
drag, startPoint x: 271, startPoint y: 100, endPoint x: 278, endPoint y: 104, distance: 7.1
click at [278, 104] on div "Types Procedures Item Select Item Pair Diagnosis Select Diagnosis Unit Price 0 …" at bounding box center [280, 93] width 329 height 41
click at [258, 92] on div "Select Item" at bounding box center [236, 92] width 85 height 11
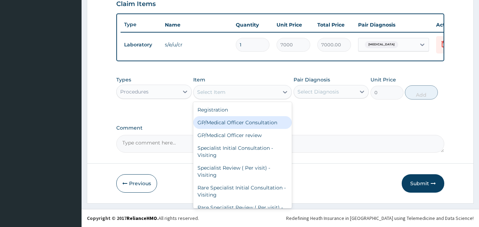
click at [231, 122] on div "GP/Medical Officer Consultation" at bounding box center [242, 122] width 99 height 13
type input "2000"
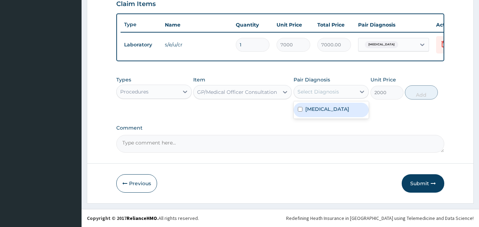
click at [347, 92] on div "Select Diagnosis" at bounding box center [325, 91] width 62 height 11
click at [333, 112] on label "Uterine leiomyoma" at bounding box center [328, 109] width 44 height 7
checkbox input "true"
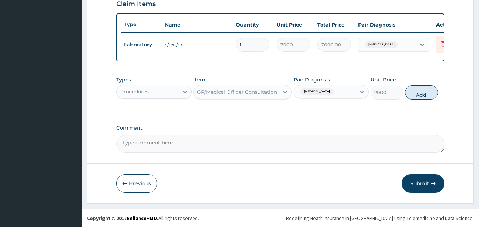
click at [421, 95] on button "Add" at bounding box center [421, 93] width 33 height 14
type input "0"
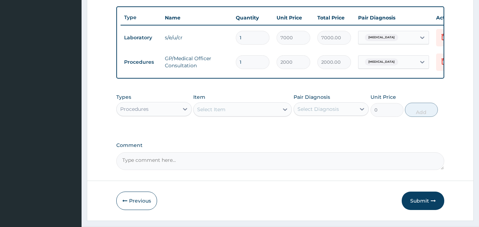
scroll to position [280, 0]
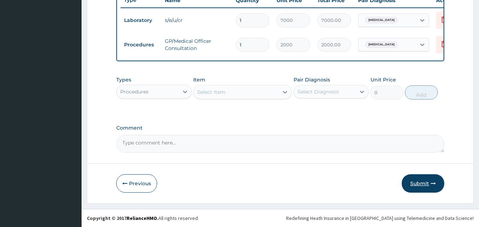
click at [422, 182] on button "Submit" at bounding box center [423, 184] width 43 height 18
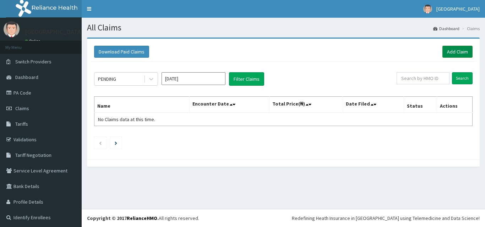
click at [446, 53] on link "Add Claim" at bounding box center [457, 52] width 30 height 12
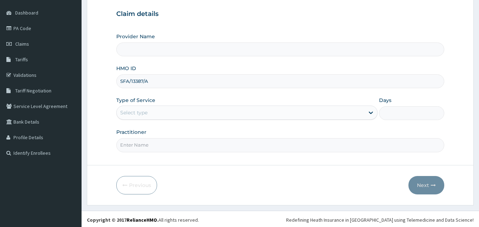
click at [299, 122] on div "Provider Name HMO ID SFA/13387/A Type of Service Select type Days Practitioner" at bounding box center [280, 92] width 329 height 119
type input "[GEOGRAPHIC_DATA]"
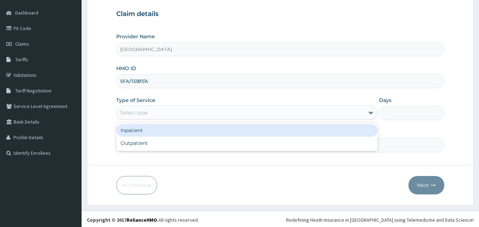
click at [306, 117] on div "Select type" at bounding box center [241, 112] width 248 height 11
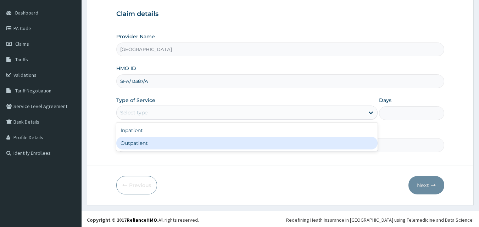
click at [275, 141] on div "Outpatient" at bounding box center [247, 143] width 262 height 13
type input "1"
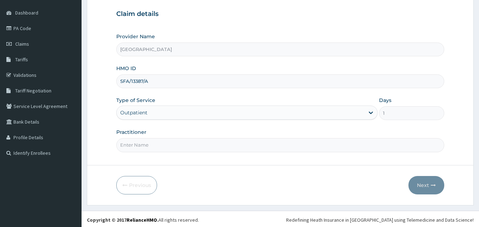
click at [273, 145] on input "Practitioner" at bounding box center [280, 145] width 329 height 14
type input "DR NJOKU"
click at [422, 187] on button "Next" at bounding box center [427, 185] width 36 height 18
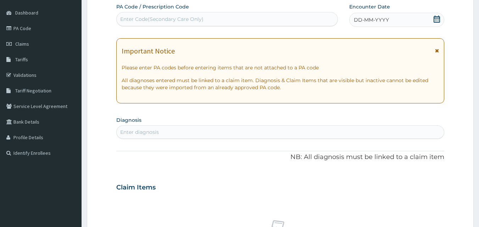
click at [193, 19] on div "Enter Code(Secondary Care Only)" at bounding box center [161, 19] width 83 height 7
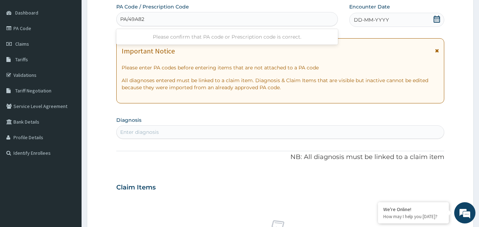
type input "PA/49A82E"
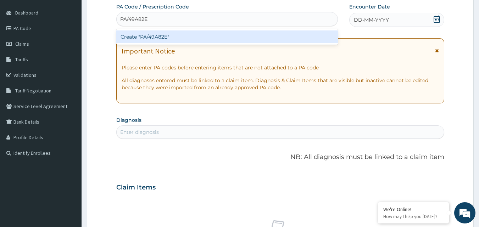
click at [170, 33] on div "Create "PA/49A82E"" at bounding box center [227, 37] width 222 height 13
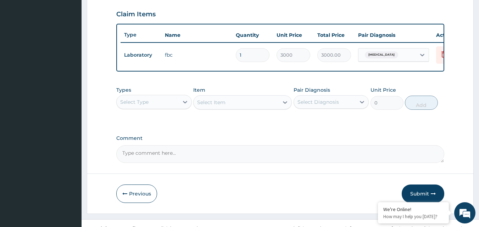
scroll to position [256, 0]
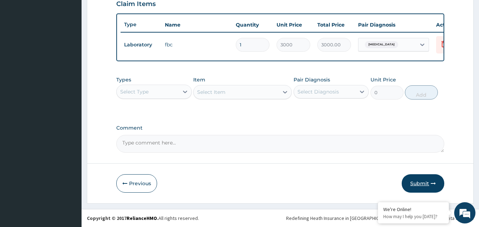
click at [424, 179] on button "Submit" at bounding box center [423, 184] width 43 height 18
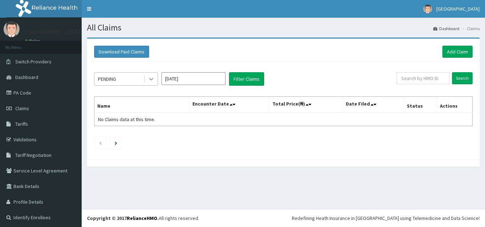
click at [150, 78] on icon at bounding box center [151, 79] width 7 height 7
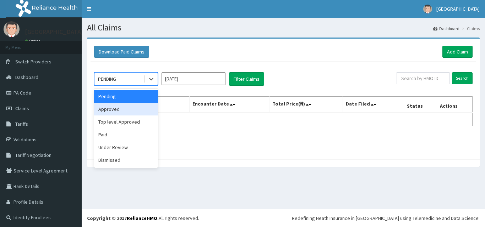
click at [109, 110] on div "Approved" at bounding box center [126, 109] width 64 height 13
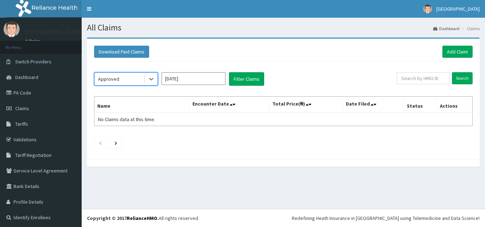
click at [192, 76] on input "[DATE]" at bounding box center [193, 78] width 64 height 13
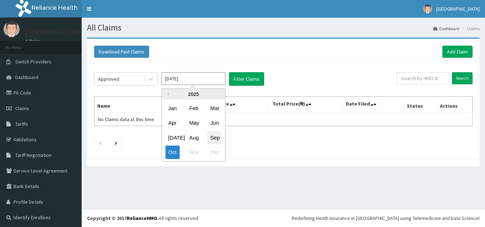
click at [212, 136] on div "Sep" at bounding box center [214, 137] width 14 height 13
type input "[DATE]"
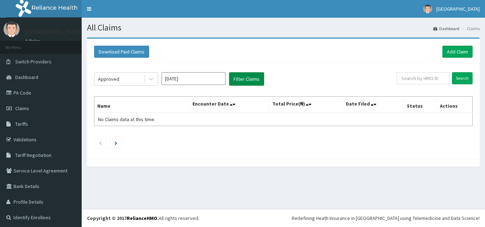
click at [249, 77] on button "Filter Claims" at bounding box center [246, 78] width 35 height 13
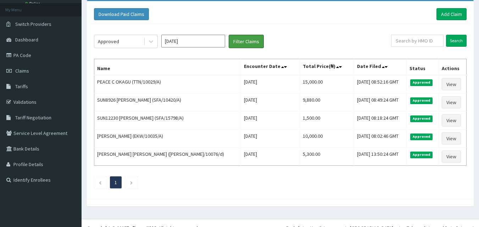
scroll to position [48, 0]
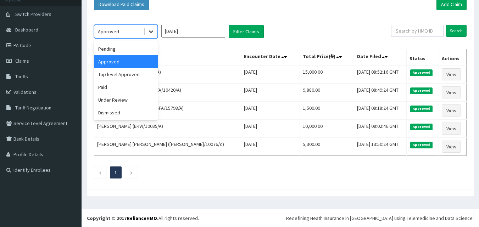
click at [151, 35] on icon at bounding box center [151, 31] width 7 height 7
click at [124, 52] on div "Pending" at bounding box center [126, 49] width 64 height 13
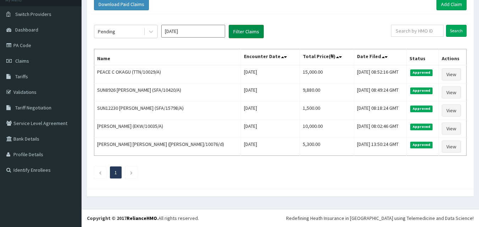
click at [243, 33] on button "Filter Claims" at bounding box center [246, 31] width 35 height 13
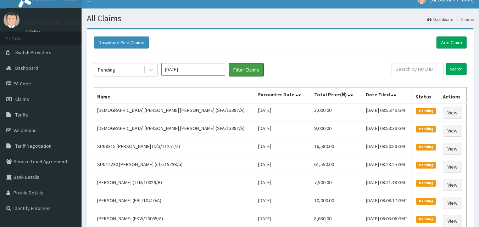
scroll to position [0, 0]
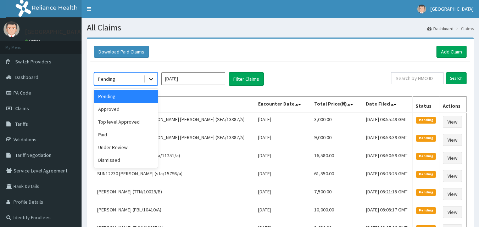
click at [152, 79] on icon at bounding box center [151, 79] width 7 height 7
click at [110, 147] on div "Under Review" at bounding box center [126, 147] width 64 height 13
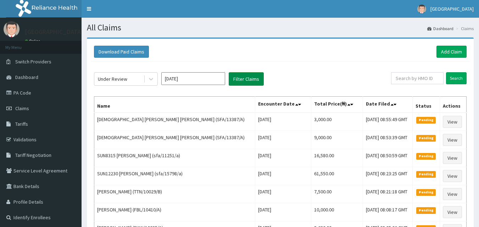
click at [241, 79] on button "Filter Claims" at bounding box center [246, 78] width 35 height 13
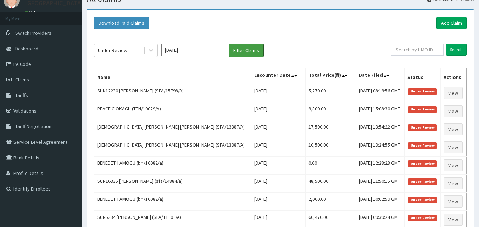
scroll to position [29, 0]
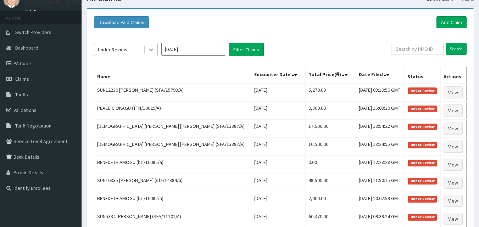
click at [147, 53] on div at bounding box center [151, 49] width 13 height 13
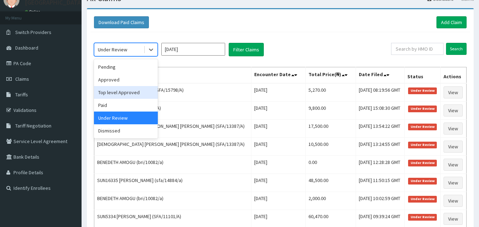
click at [115, 93] on div "Top level Approved" at bounding box center [126, 92] width 64 height 13
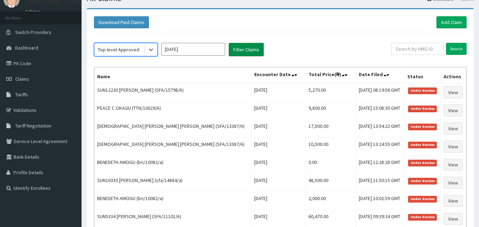
click at [240, 50] on button "Filter Claims" at bounding box center [246, 49] width 35 height 13
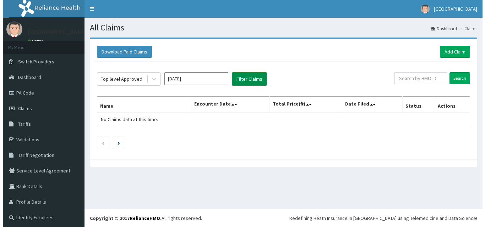
scroll to position [0, 0]
